Goal: Share content: Share content

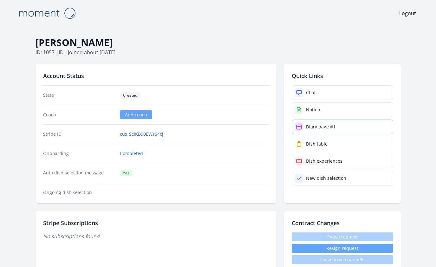
click at [312, 127] on div "Diary page #1" at bounding box center [320, 127] width 29 height 6
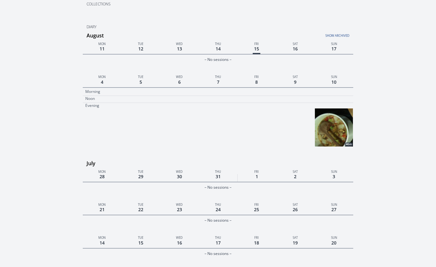
scroll to position [52, 0]
click at [329, 125] on img at bounding box center [334, 126] width 38 height 38
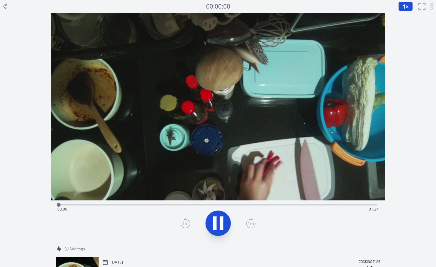
click at [220, 222] on icon at bounding box center [221, 223] width 3 height 14
click at [250, 226] on icon at bounding box center [251, 223] width 10 height 10
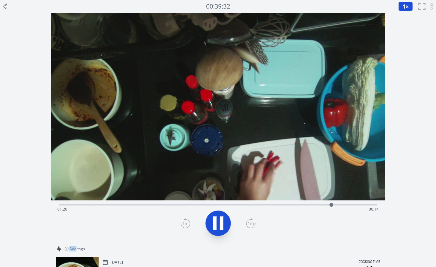
click at [250, 226] on icon at bounding box center [251, 223] width 10 height 10
click at [221, 225] on icon at bounding box center [221, 223] width 3 height 14
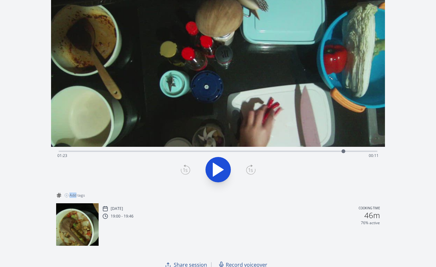
scroll to position [60, 0]
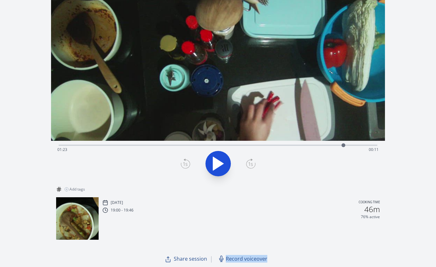
drag, startPoint x: 292, startPoint y: 259, endPoint x: 226, endPoint y: 258, distance: 66.9
click at [226, 258] on div "Share session | Record voiceover" at bounding box center [218, 258] width 334 height 13
copy span "Record voiceover"
